Goal: Navigation & Orientation: Find specific page/section

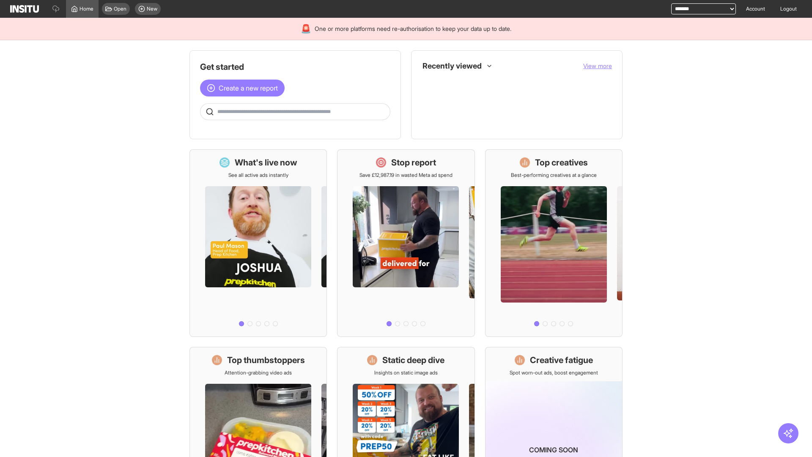
select select "**********"
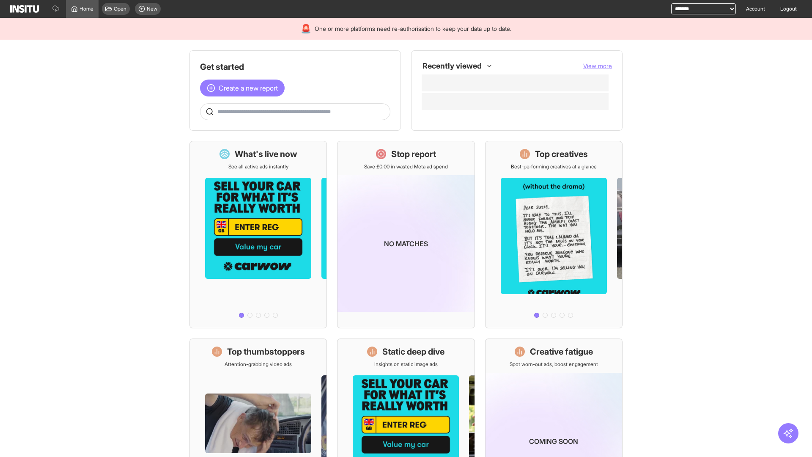
select select "**********"
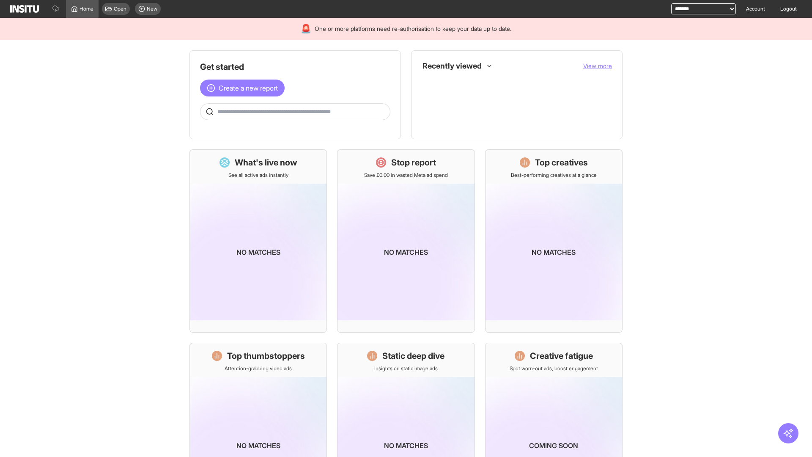
select select "**********"
